Goal: Task Accomplishment & Management: Use online tool/utility

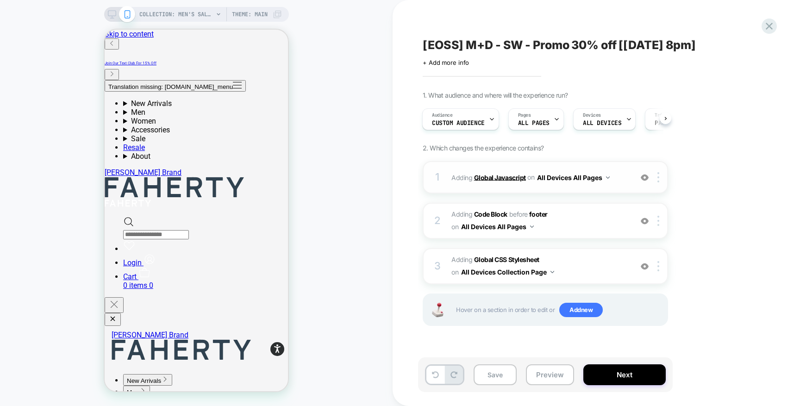
click at [510, 178] on b "Global Javascript" at bounding box center [500, 177] width 52 height 8
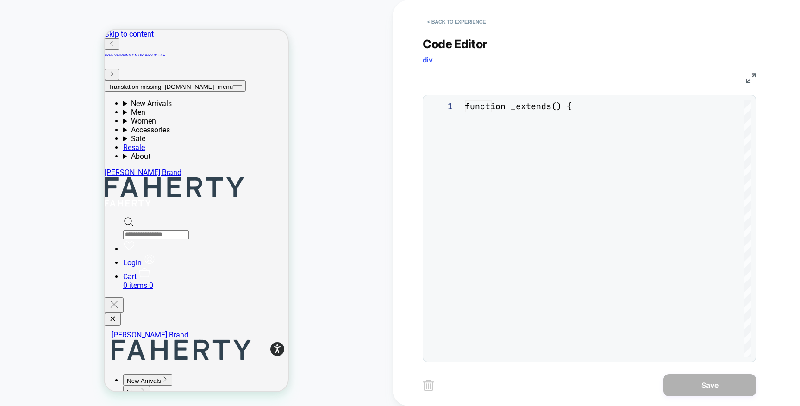
scroll to position [125, 0]
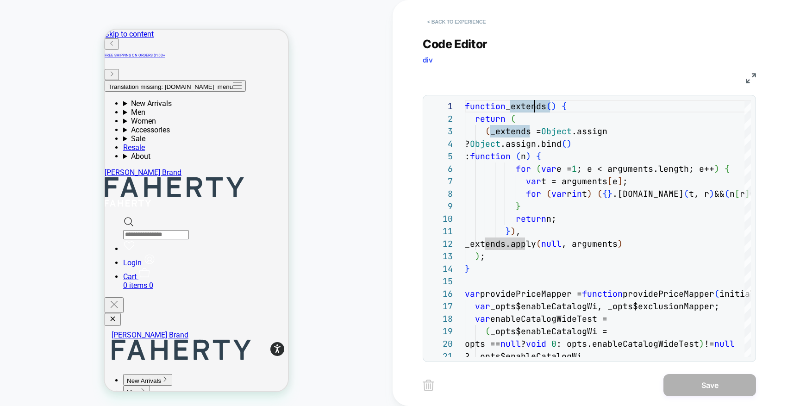
click at [446, 21] on button "< Back to experience" at bounding box center [456, 21] width 68 height 15
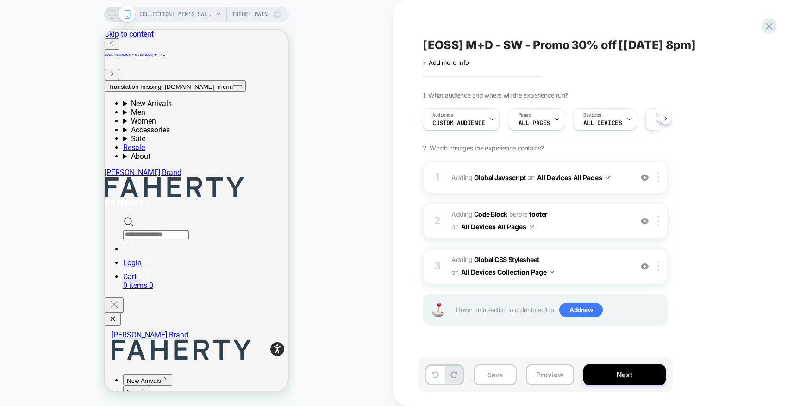
scroll to position [0, 0]
click at [761, 27] on div "[EOSS] M+D - SW - Promo 30% off [[DATE] 8pm] Click to edit experience details +…" at bounding box center [591, 202] width 347 height 387
click at [764, 26] on icon at bounding box center [769, 26] width 12 height 12
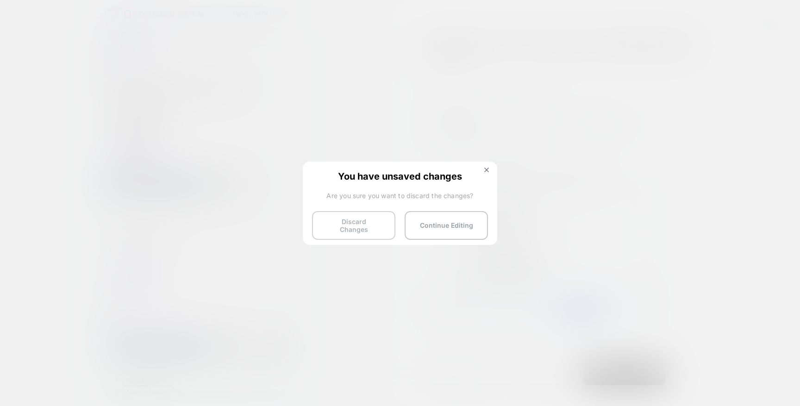
click at [360, 212] on button "Discard Changes" at bounding box center [353, 225] width 83 height 29
